Goal: Task Accomplishment & Management: Use online tool/utility

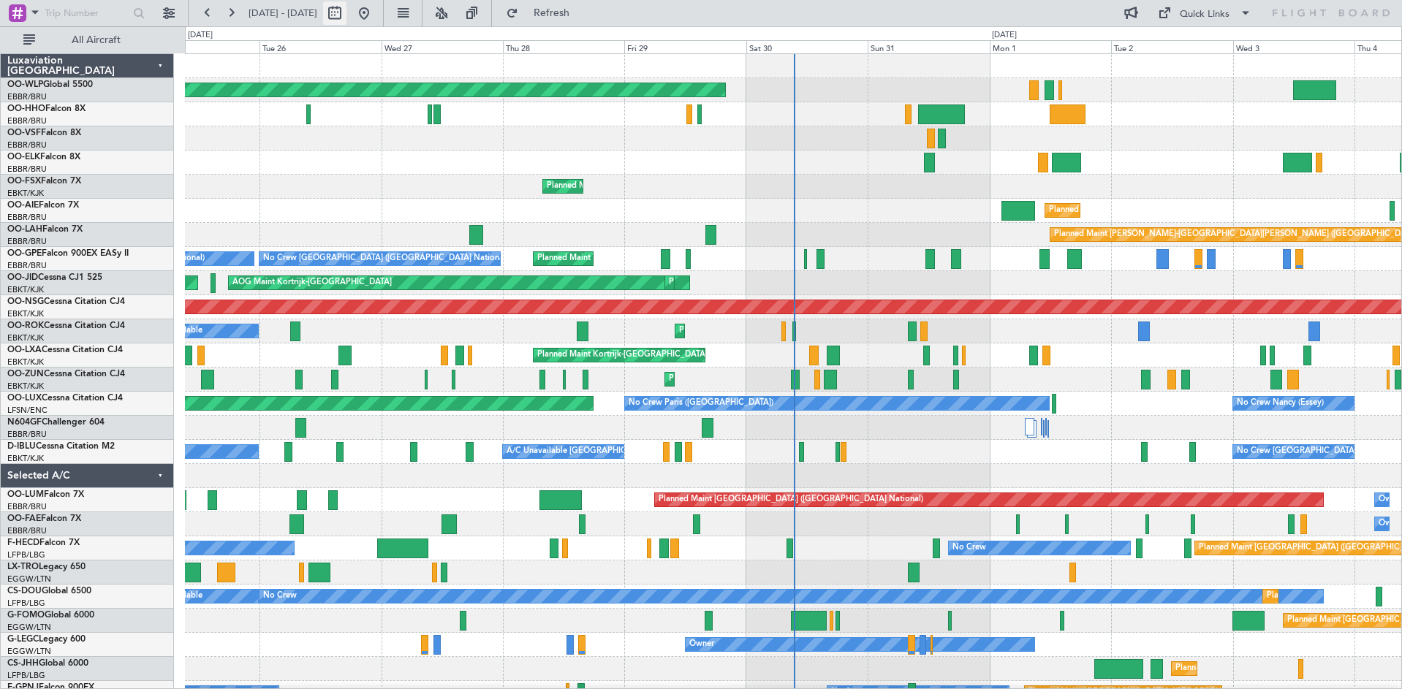
click at [346, 15] on button at bounding box center [334, 12] width 23 height 23
select select "8"
select select "2025"
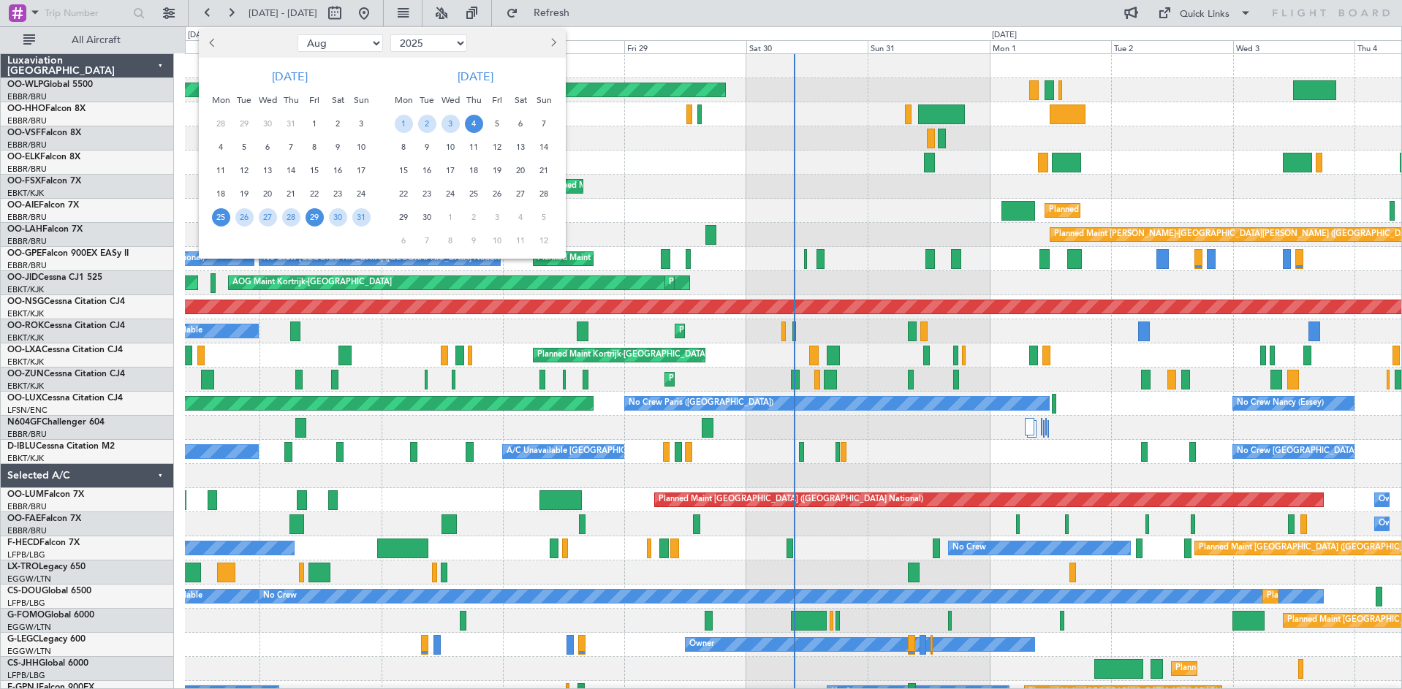
click at [310, 222] on span "29" at bounding box center [315, 217] width 18 height 18
click at [501, 142] on span "12" at bounding box center [497, 147] width 18 height 18
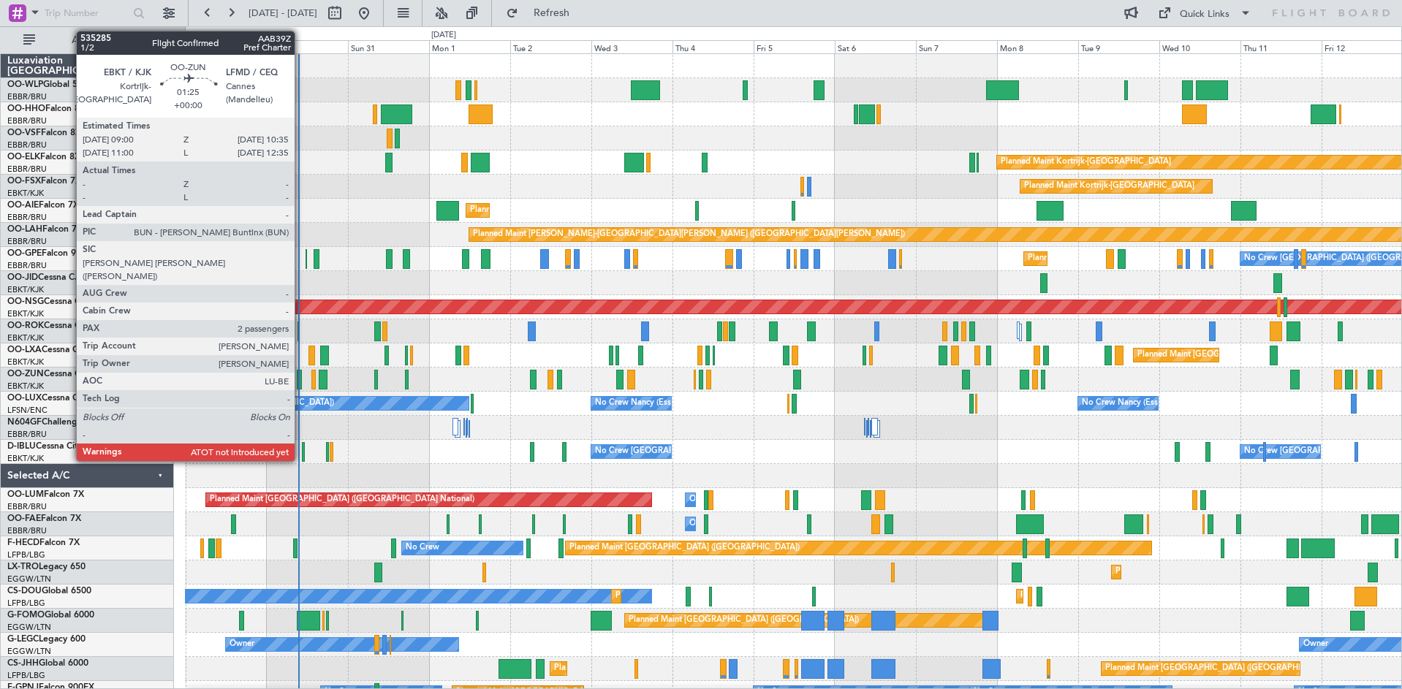
click at [301, 380] on div at bounding box center [300, 380] width 6 height 20
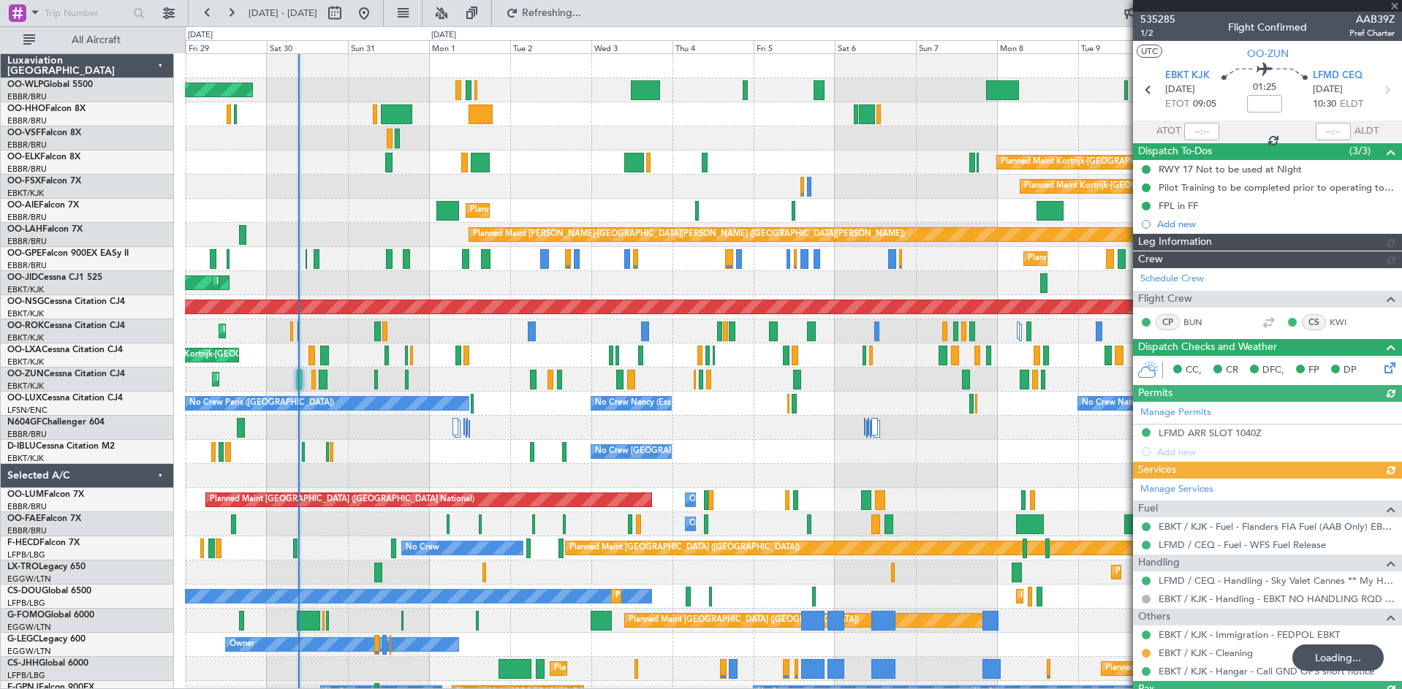
type input "09:11"
